Goal: Information Seeking & Learning: Learn about a topic

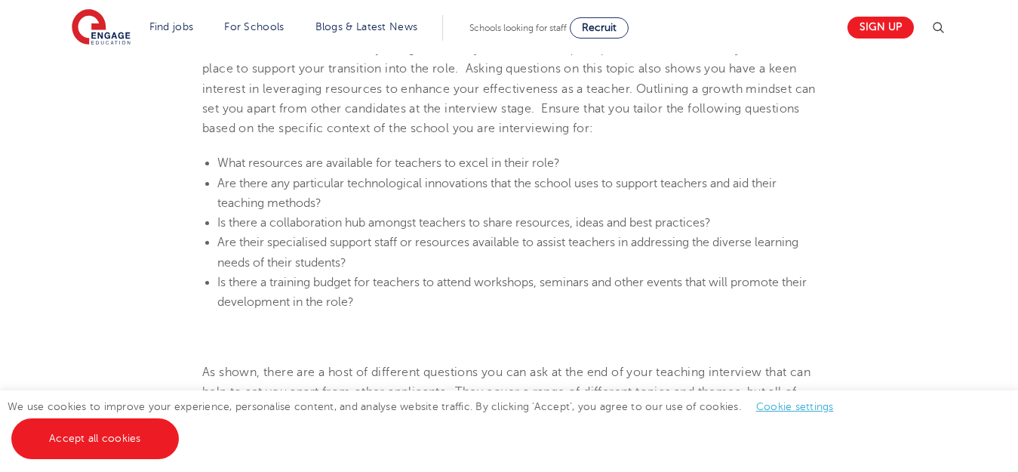
scroll to position [1681, 0]
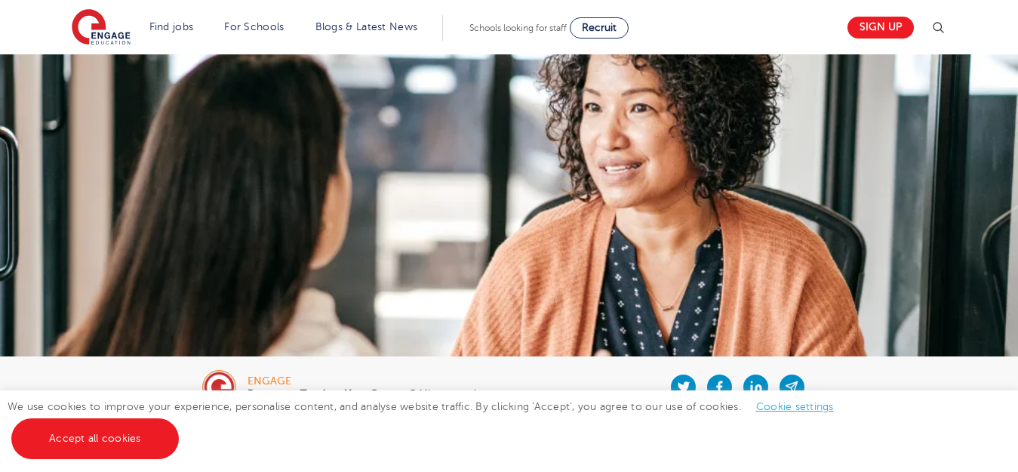
scroll to position [1756, 0]
